Goal: Task Accomplishment & Management: Complete application form

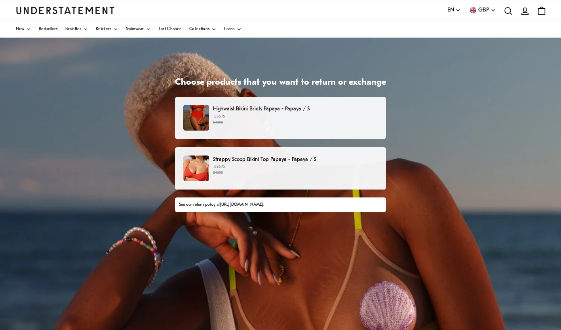
click at [285, 113] on p "Highwaist Bikini Briefs Papaya - Papaya / S" at bounding box center [295, 109] width 165 height 8
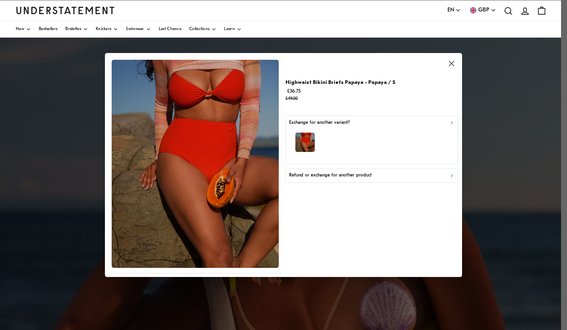
click at [348, 139] on div "button" at bounding box center [372, 143] width 166 height 34
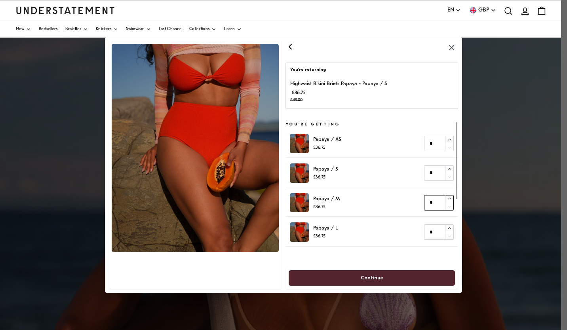
type input "*"
click at [451, 198] on icon "button" at bounding box center [449, 198] width 5 height 5
click at [371, 278] on span "Continue" at bounding box center [371, 278] width 23 height 15
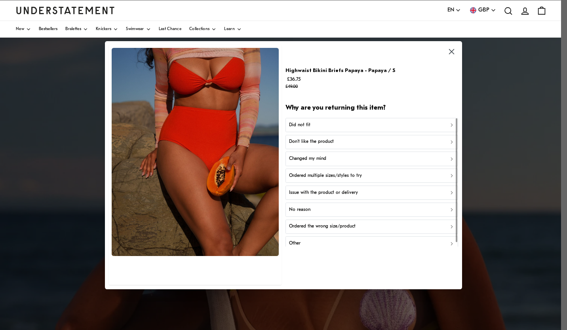
click at [321, 125] on div "Did not fit" at bounding box center [372, 125] width 166 height 8
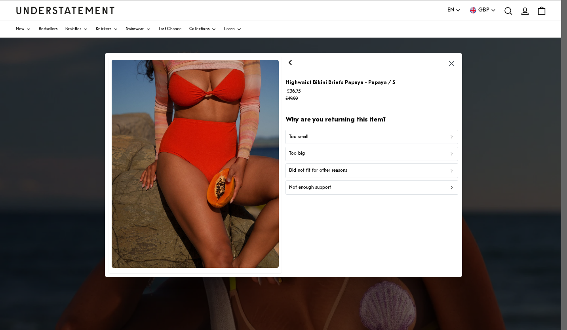
click at [318, 138] on div "Too small" at bounding box center [372, 137] width 166 height 8
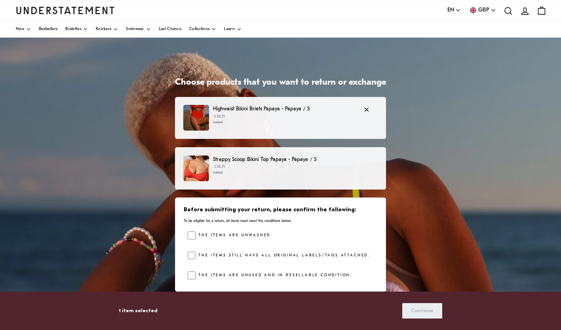
click at [244, 179] on div "Strappy Scoop Bikini Top Papaya - Papaya / S £36.75 £49.00" at bounding box center [280, 169] width 194 height 26
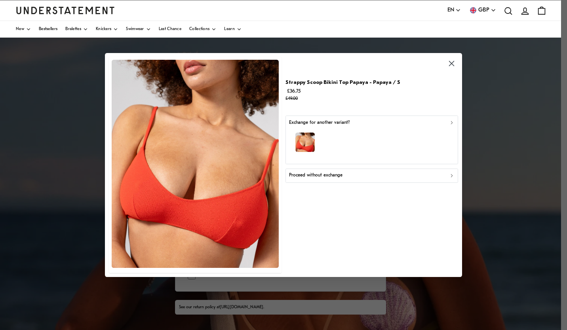
click at [348, 146] on div "button" at bounding box center [372, 143] width 166 height 34
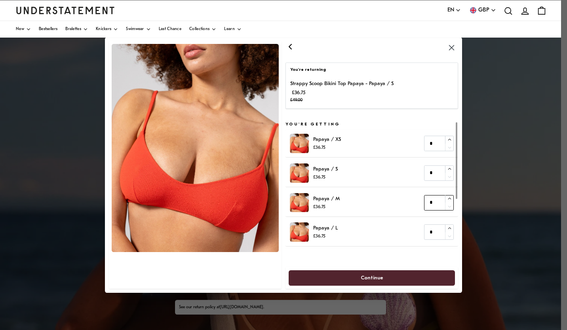
type input "*"
click at [452, 199] on icon "button" at bounding box center [449, 198] width 5 height 5
click at [386, 282] on span "Continue" at bounding box center [371, 278] width 149 height 15
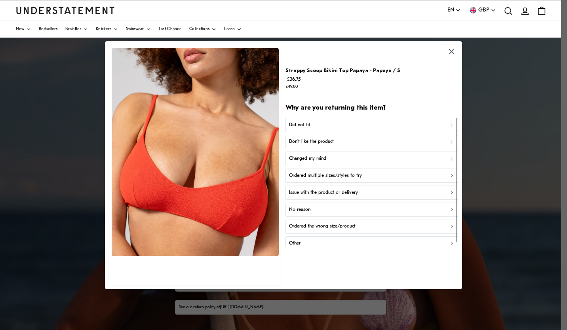
click at [320, 124] on div "Did not fit" at bounding box center [372, 125] width 166 height 8
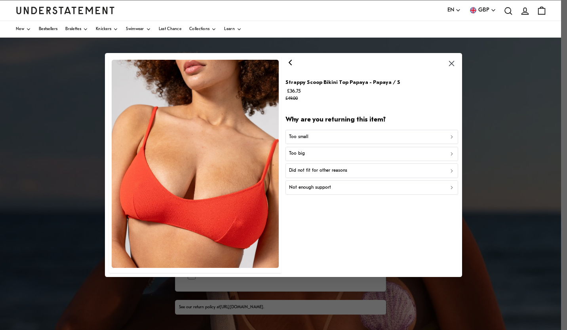
click at [320, 134] on div "Too small" at bounding box center [372, 137] width 166 height 8
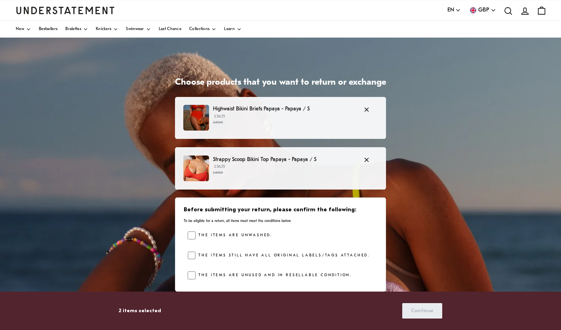
click at [237, 234] on label "The items are unwashed." at bounding box center [234, 236] width 77 height 8
click at [237, 257] on label "The items still have all original labels/tags attached." at bounding box center [283, 256] width 174 height 8
click at [238, 276] on label "The items are unused and in resellable condition." at bounding box center [274, 276] width 156 height 8
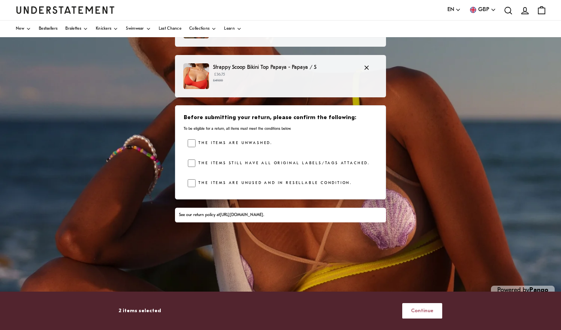
scroll to position [103, 0]
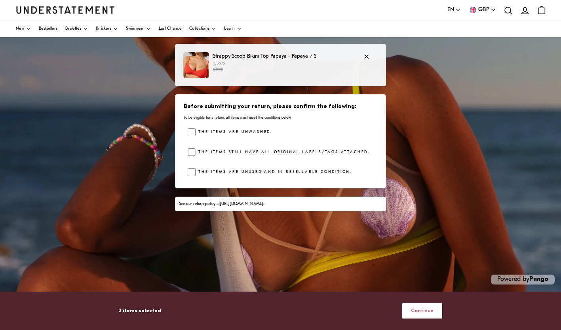
click at [420, 313] on span "Continue" at bounding box center [422, 311] width 23 height 15
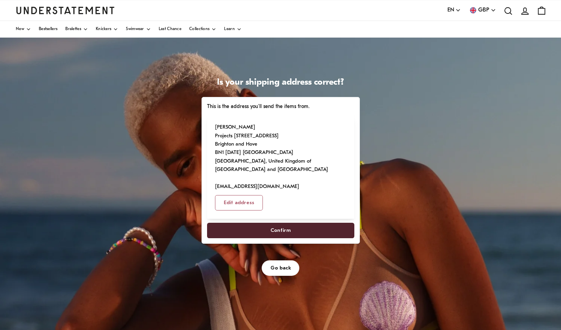
click at [269, 226] on span "Confirm" at bounding box center [280, 230] width 130 height 15
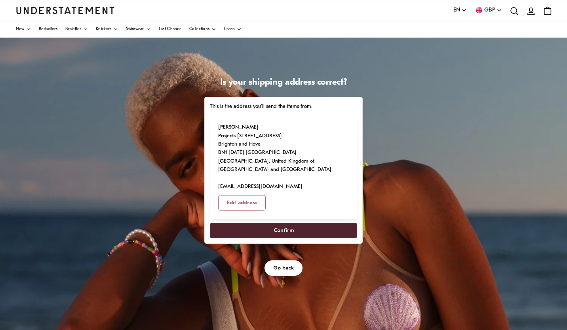
select select "**"
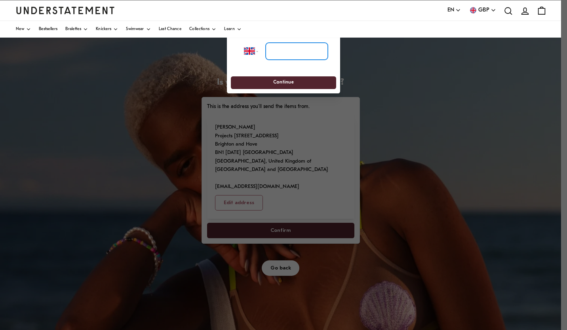
click at [289, 51] on input "tel" at bounding box center [297, 50] width 62 height 17
type input "**********"
click at [310, 83] on span "Continue" at bounding box center [283, 83] width 91 height 12
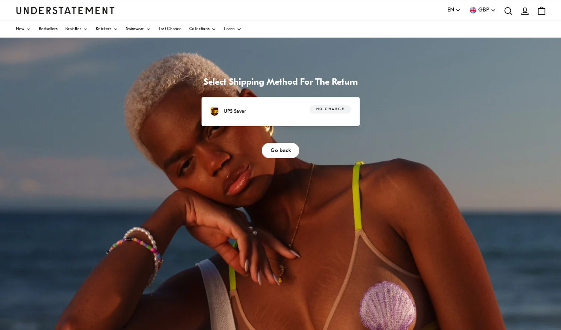
click at [335, 112] on span "No charge" at bounding box center [330, 110] width 28 height 8
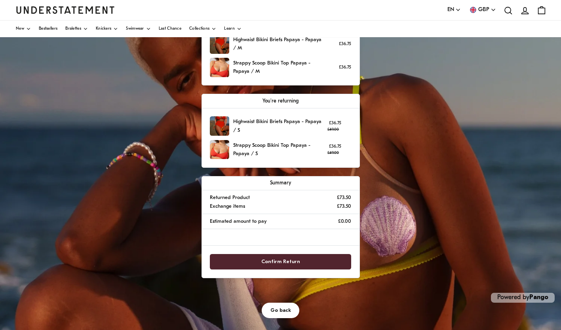
scroll to position [103, 0]
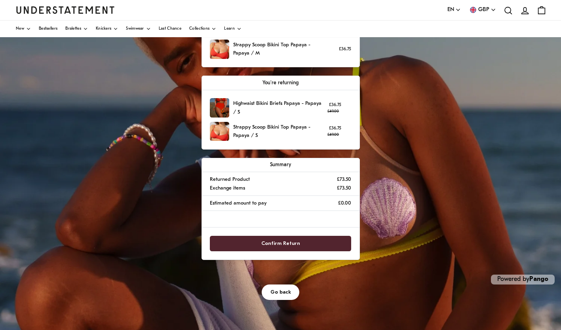
click at [318, 244] on span "Confirm Return" at bounding box center [281, 243] width 124 height 15
